Goal: Task Accomplishment & Management: Use online tool/utility

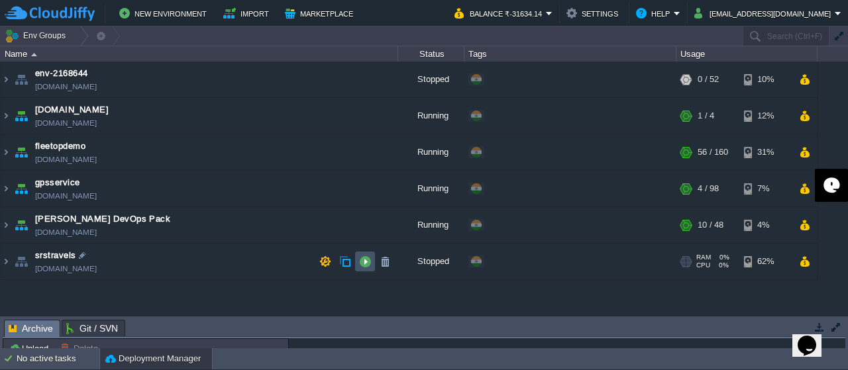
click at [365, 265] on button "button" at bounding box center [365, 262] width 12 height 12
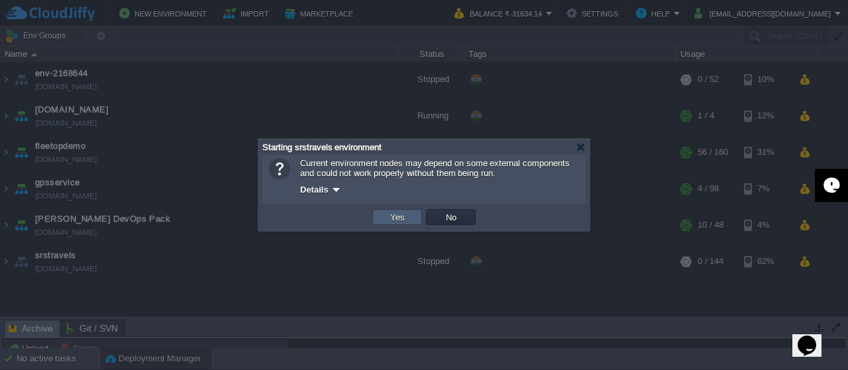
click at [404, 218] on button "Yes" at bounding box center [397, 217] width 23 height 12
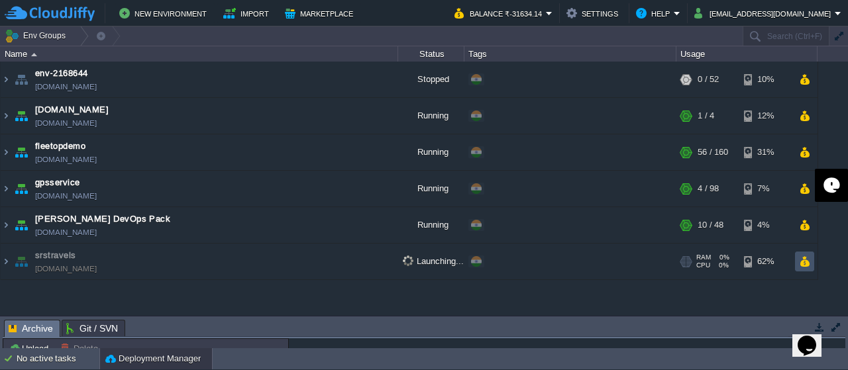
click at [808, 259] on button "button" at bounding box center [804, 262] width 11 height 12
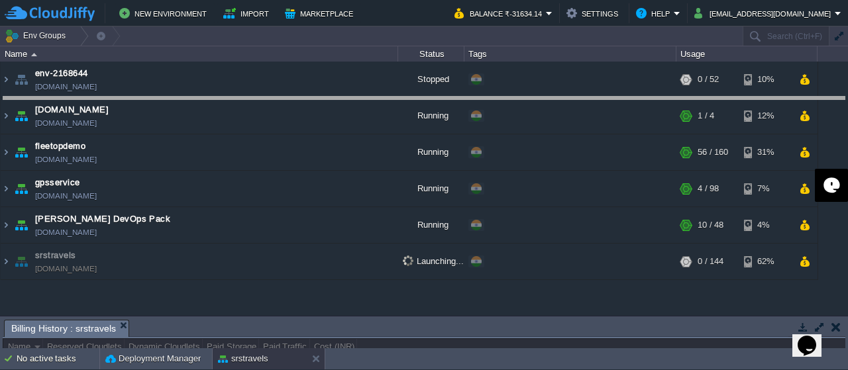
drag, startPoint x: 760, startPoint y: 328, endPoint x: 737, endPoint y: 105, distance: 224.6
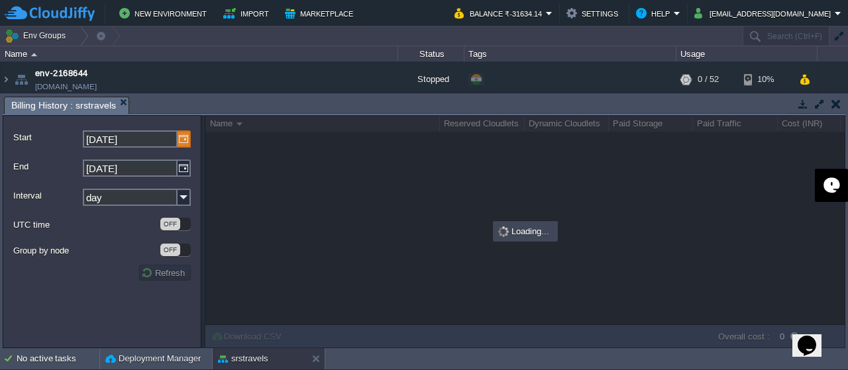
click at [182, 139] on img at bounding box center [184, 139] width 13 height 17
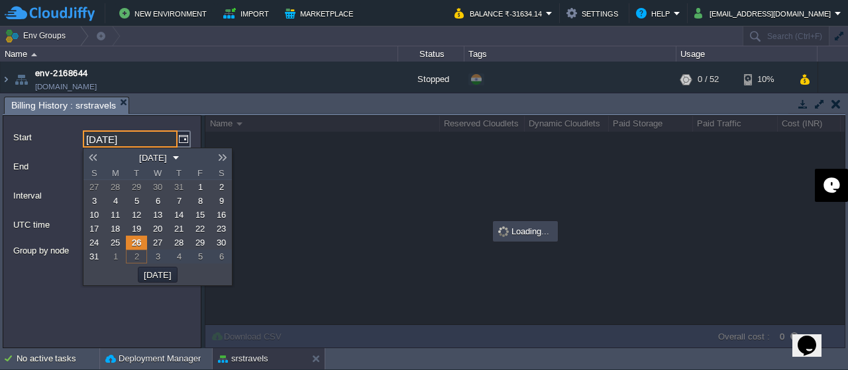
click at [63, 158] on div "End [DATE]" at bounding box center [102, 168] width 178 height 27
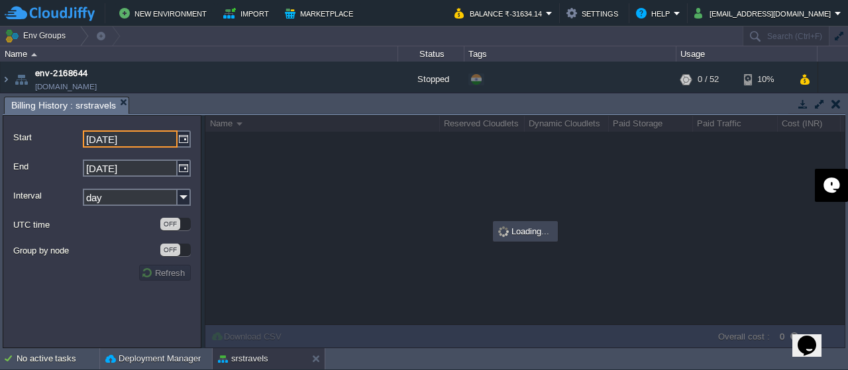
click at [138, 186] on div "Interval day" at bounding box center [102, 197] width 178 height 27
click at [139, 199] on input "day" at bounding box center [130, 197] width 95 height 17
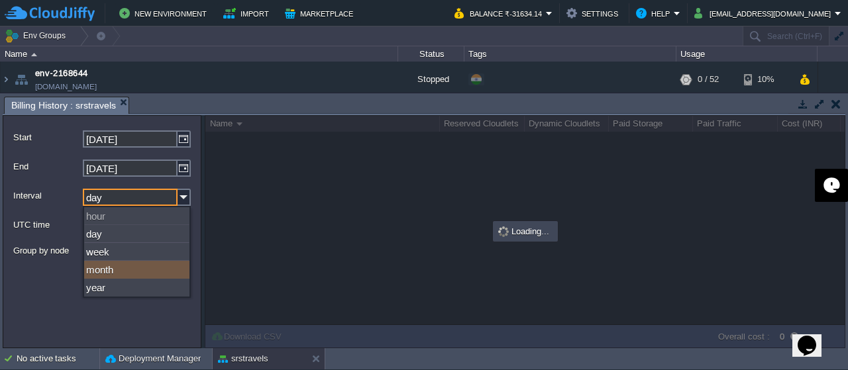
click at [117, 267] on div "month" at bounding box center [136, 270] width 105 height 18
type input "month"
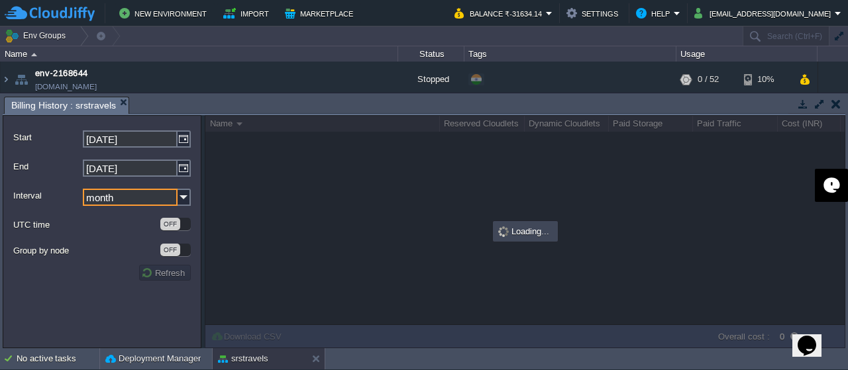
click at [166, 280] on td "Refresh" at bounding box center [165, 273] width 52 height 16
click at [182, 141] on img at bounding box center [184, 139] width 13 height 17
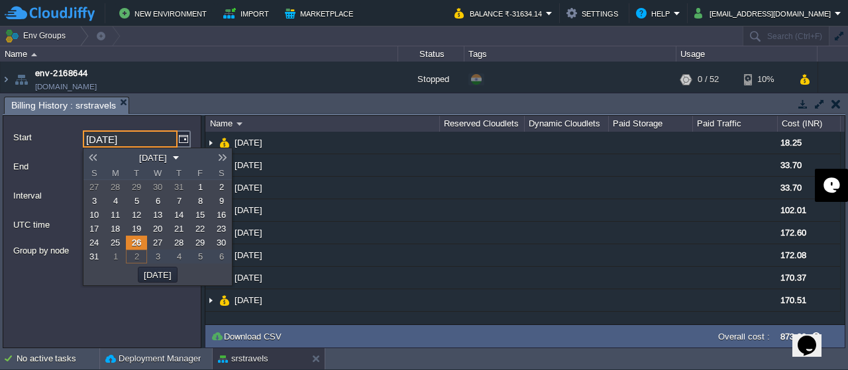
click at [97, 158] on link at bounding box center [93, 157] width 19 height 11
click at [140, 186] on link "1" at bounding box center [136, 187] width 21 height 14
type input "[DATE]"
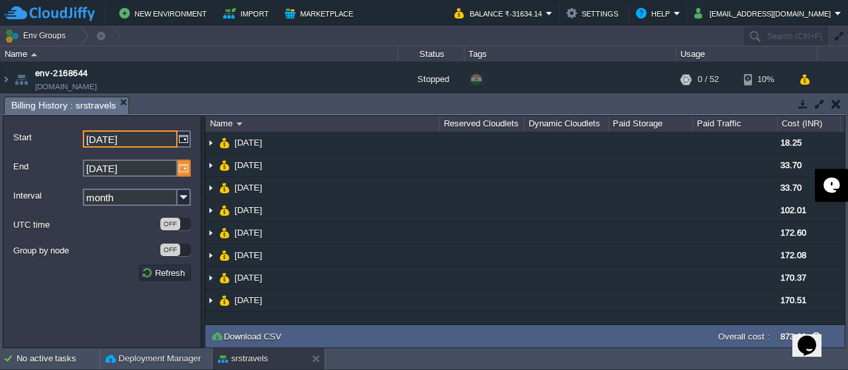
click at [183, 171] on img at bounding box center [184, 168] width 13 height 17
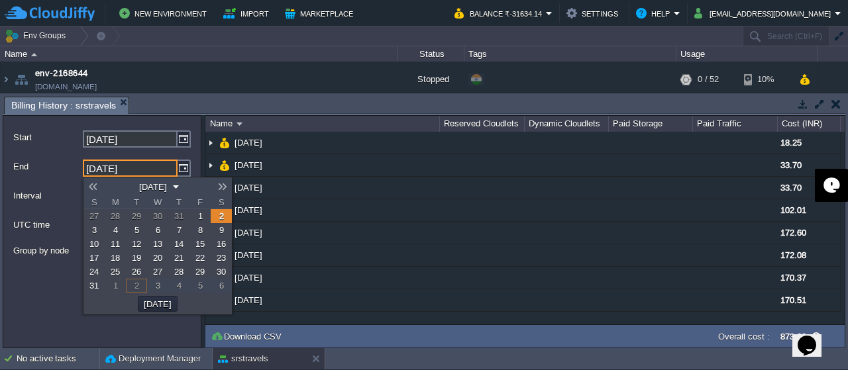
click at [99, 191] on link at bounding box center [93, 187] width 19 height 11
click at [98, 284] on span "31" at bounding box center [93, 286] width 9 height 10
type input "[DATE]"
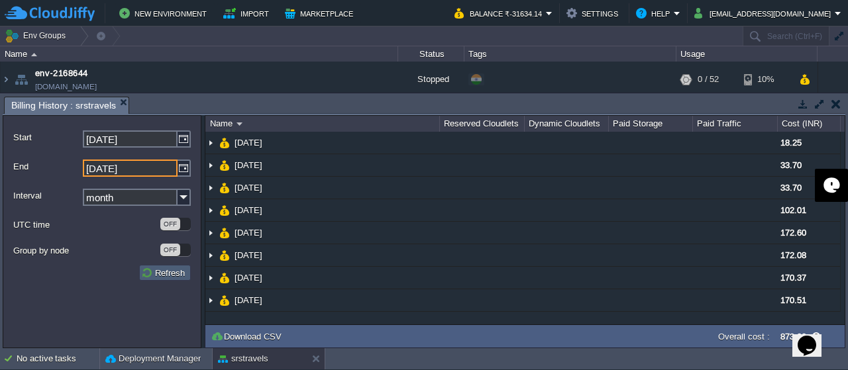
click at [161, 278] on button "Refresh" at bounding box center [165, 273] width 48 height 12
